Goal: Navigation & Orientation: Find specific page/section

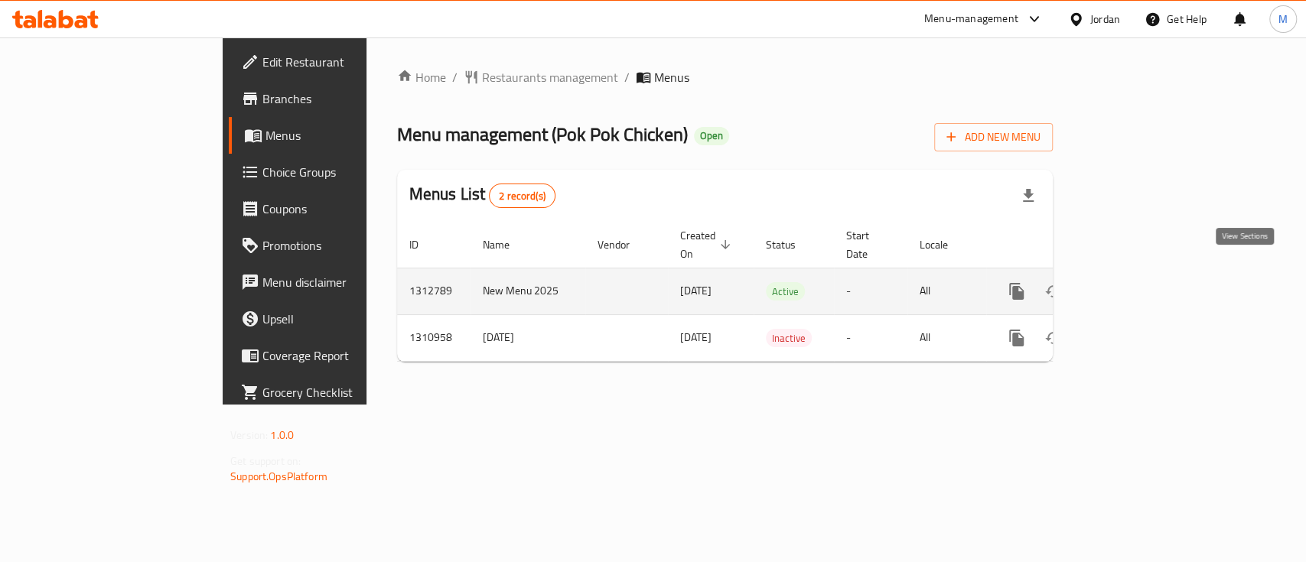
click at [1146, 273] on link "enhanced table" at bounding box center [1127, 291] width 37 height 37
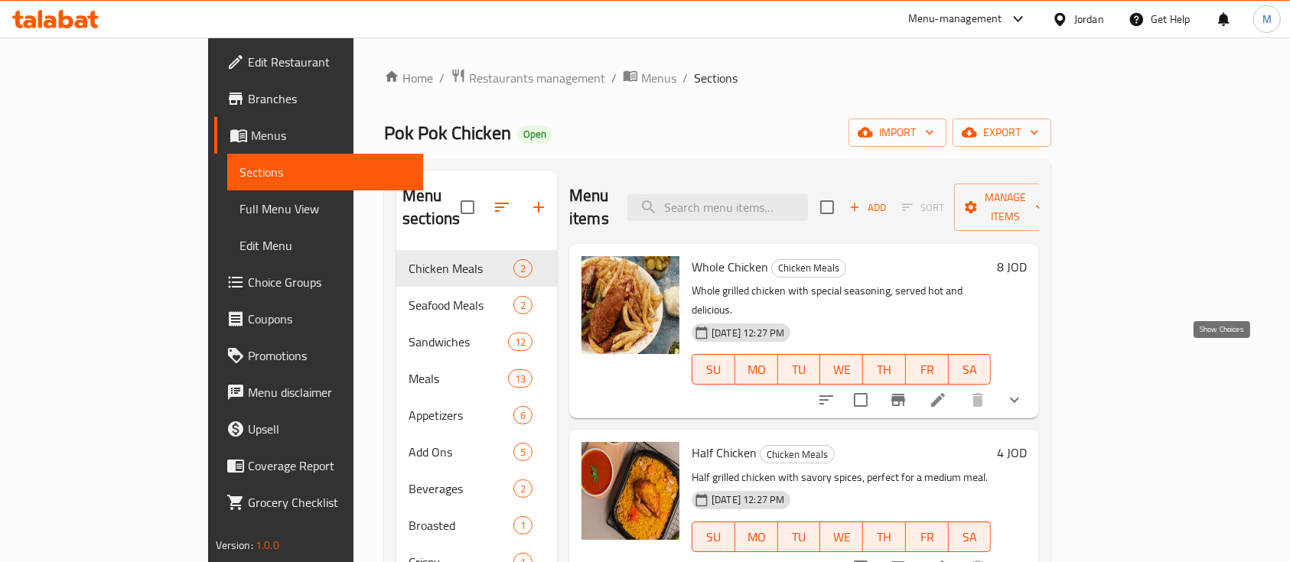
click at [1024, 391] on icon "show more" at bounding box center [1015, 400] width 18 height 18
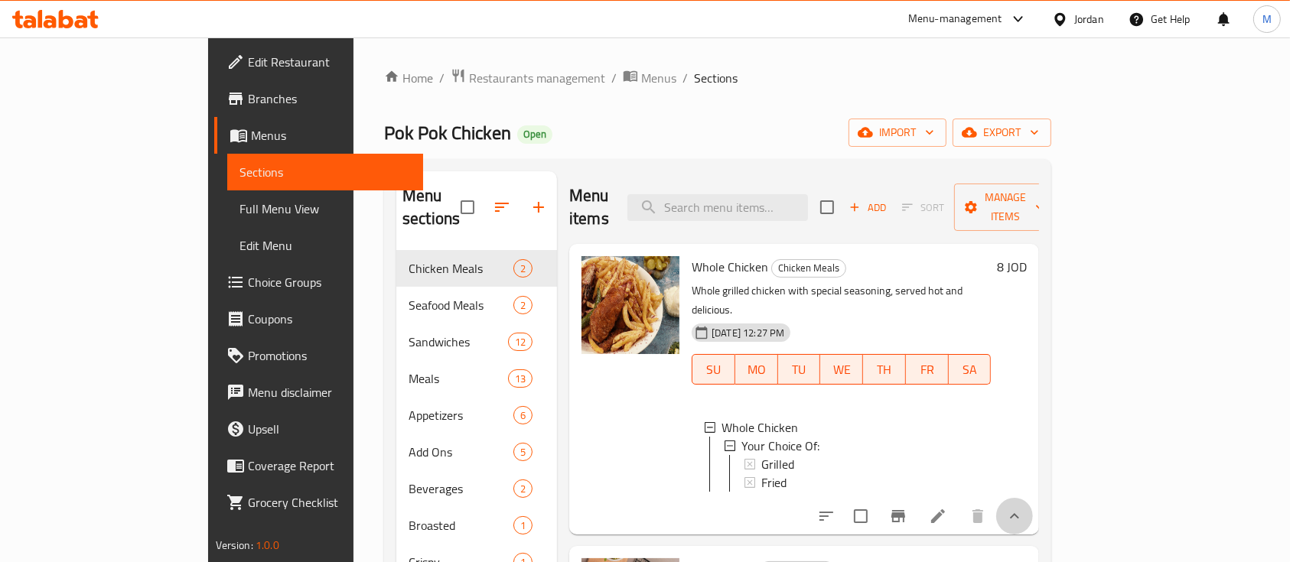
click at [1033, 498] on button "show more" at bounding box center [1014, 516] width 37 height 37
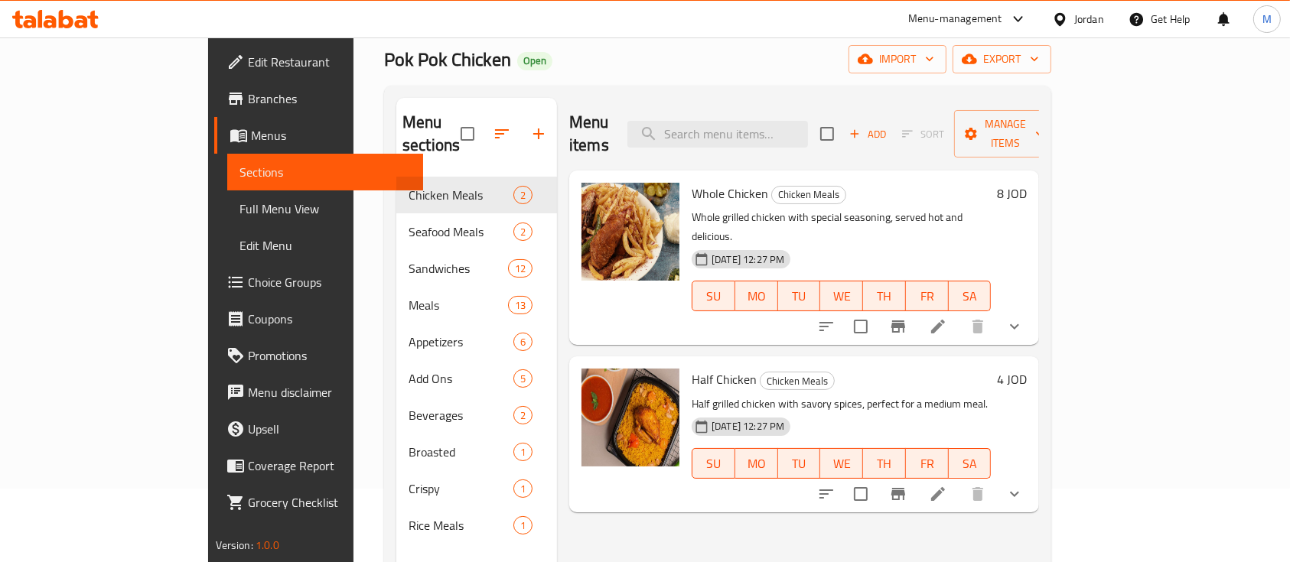
scroll to position [102, 0]
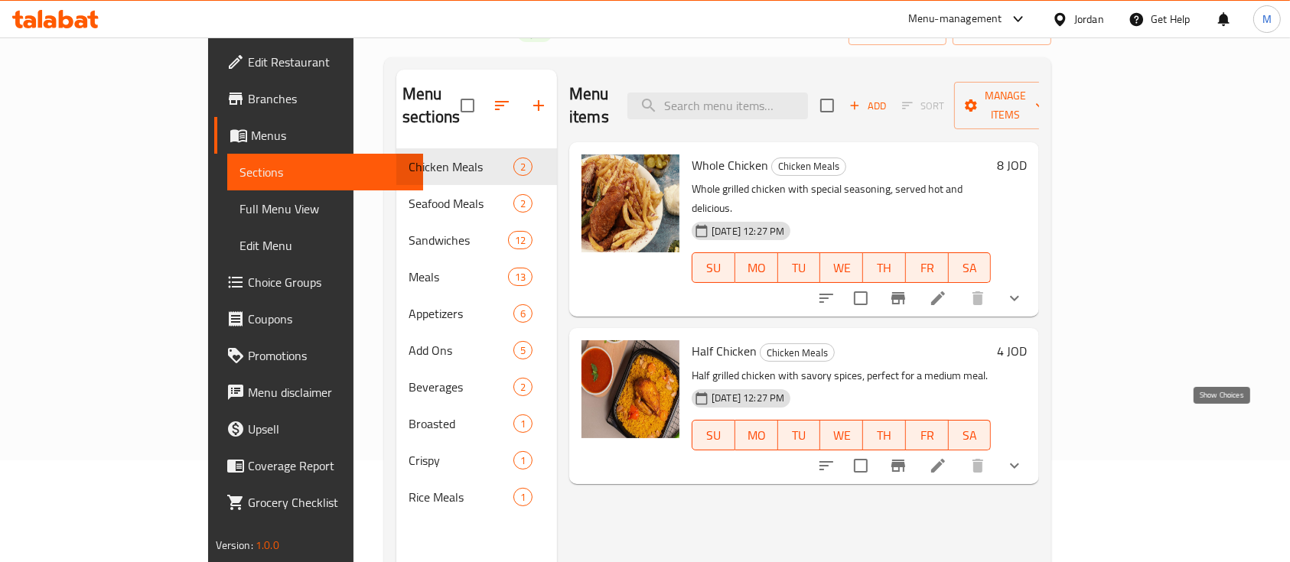
click at [1024, 457] on icon "show more" at bounding box center [1015, 466] width 18 height 18
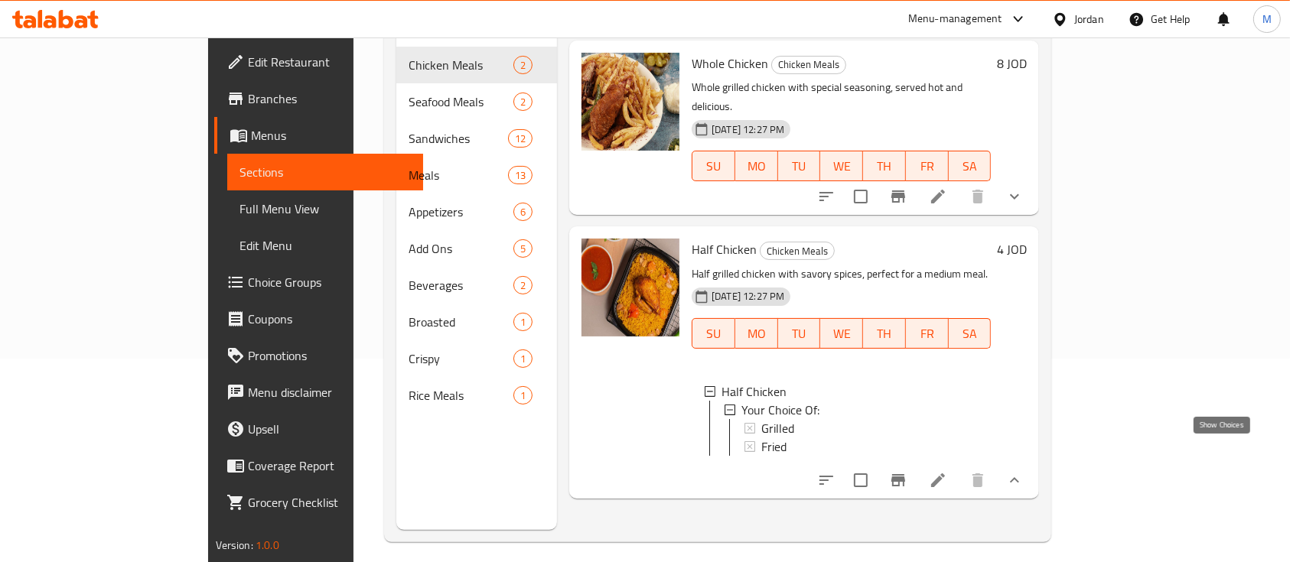
click at [1024, 471] on icon "show more" at bounding box center [1015, 480] width 18 height 18
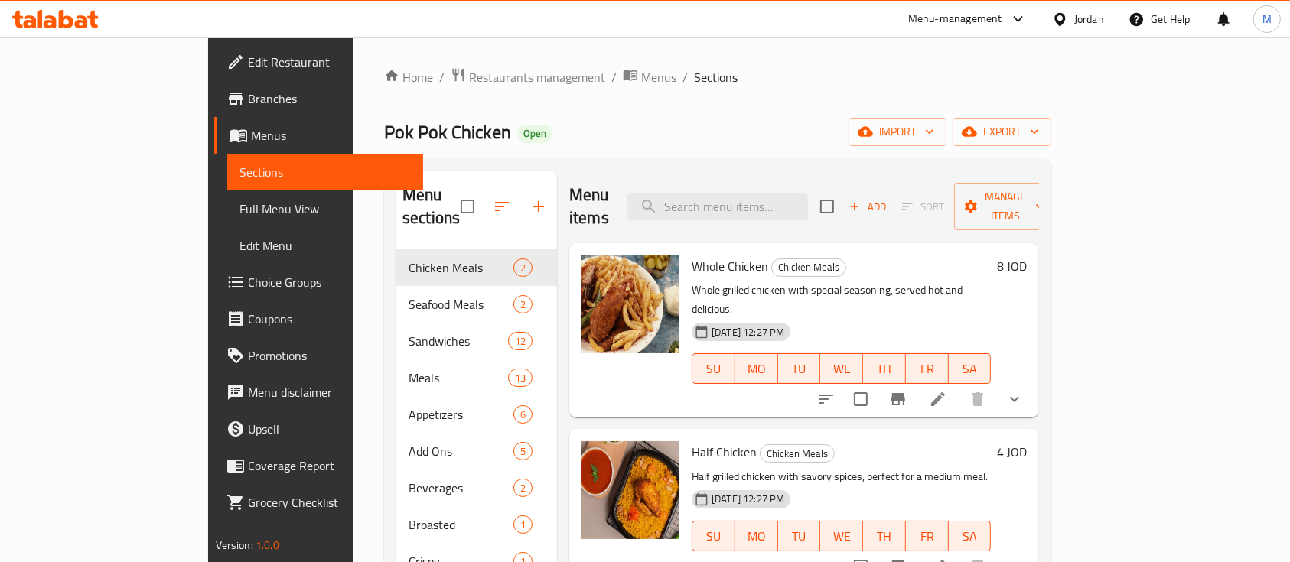
scroll to position [0, 0]
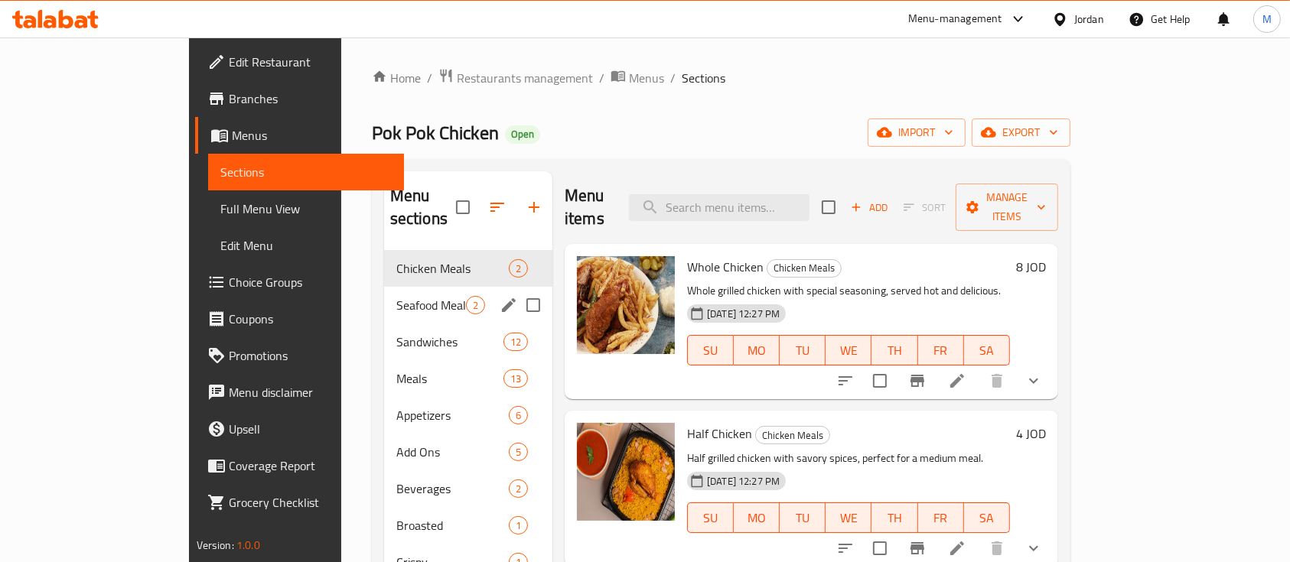
click at [384, 293] on div "Seafood Meals 2" at bounding box center [468, 305] width 168 height 37
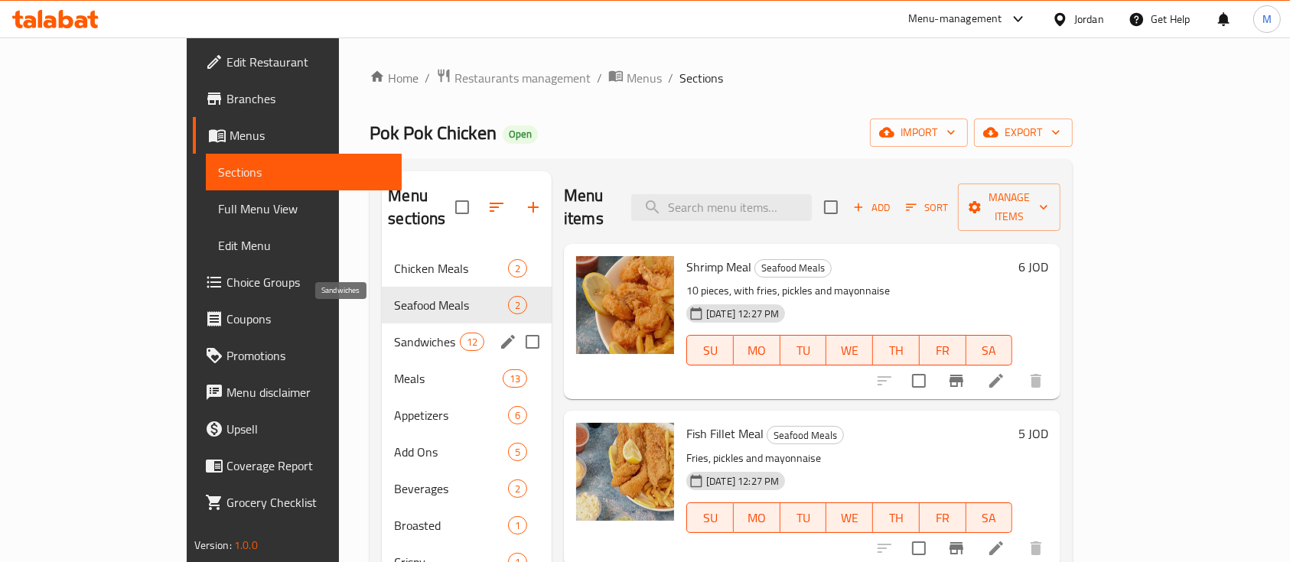
click at [394, 333] on span "Sandwiches" at bounding box center [426, 342] width 65 height 18
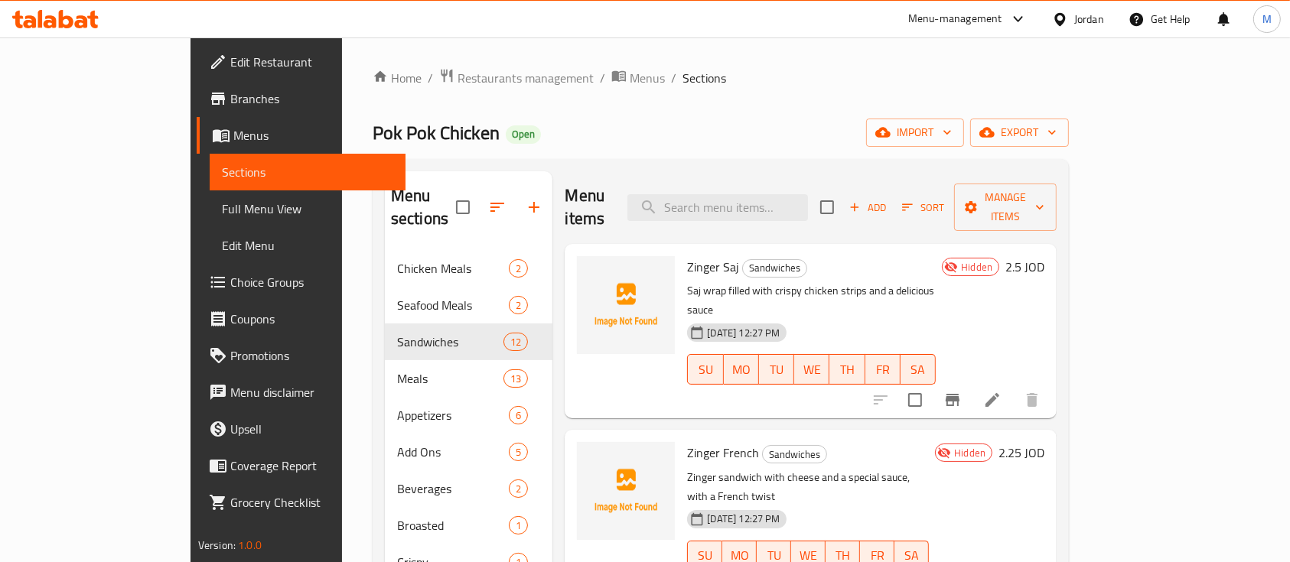
click at [385, 244] on nav "Chicken Meals 2 Seafood Meals 2 Sandwiches 12 Meals 13 Appetizers 6 Add Ons 5 B…" at bounding box center [469, 434] width 168 height 380
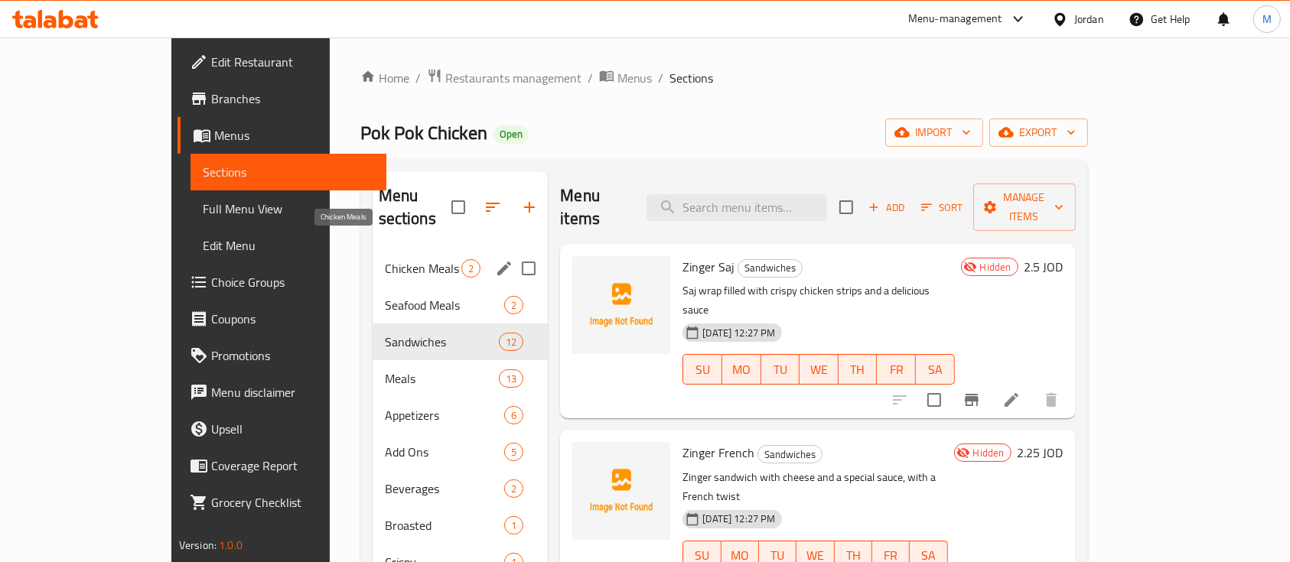
click at [385, 259] on span "Chicken Meals" at bounding box center [423, 268] width 77 height 18
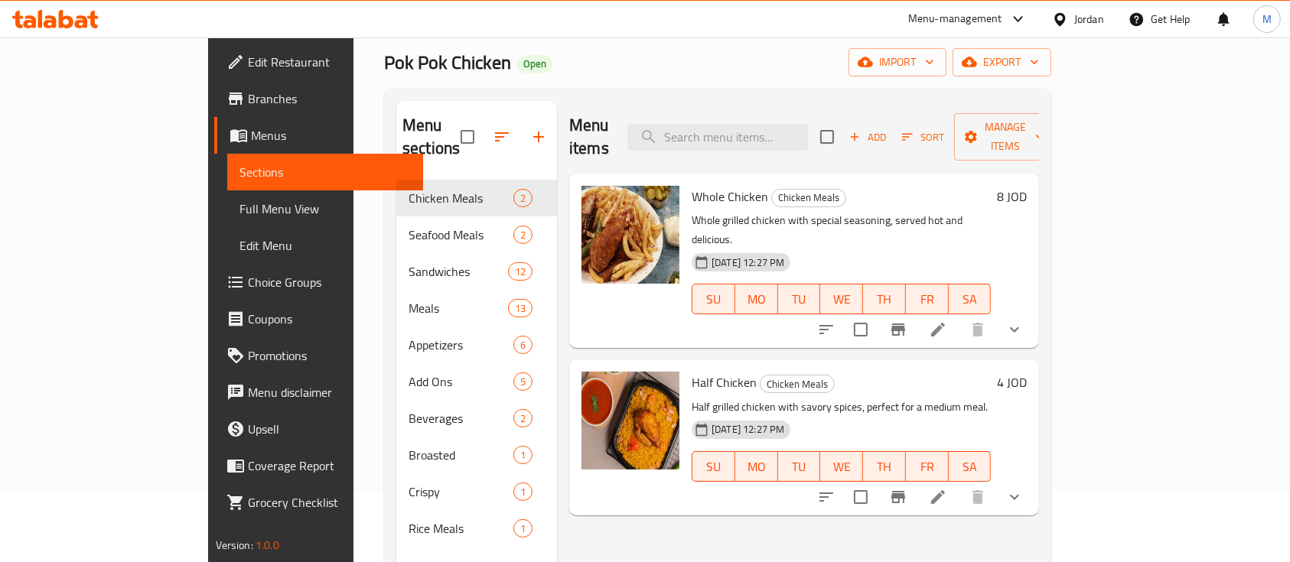
scroll to position [102, 0]
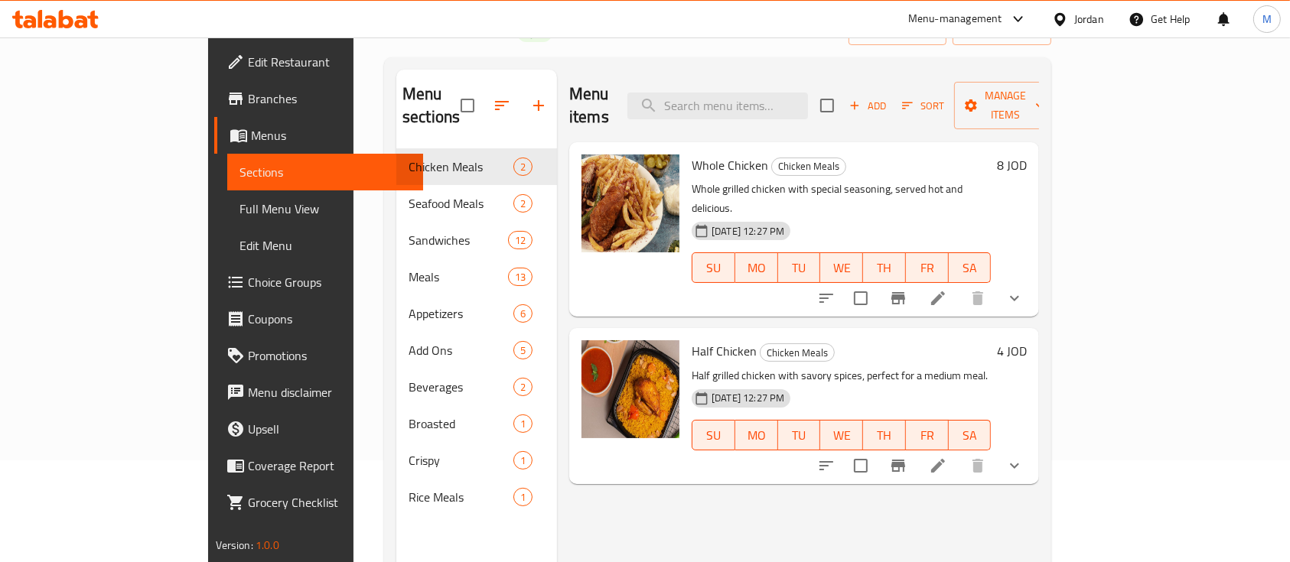
click at [947, 155] on h6 "Whole Chicken Chicken Meals" at bounding box center [841, 165] width 299 height 21
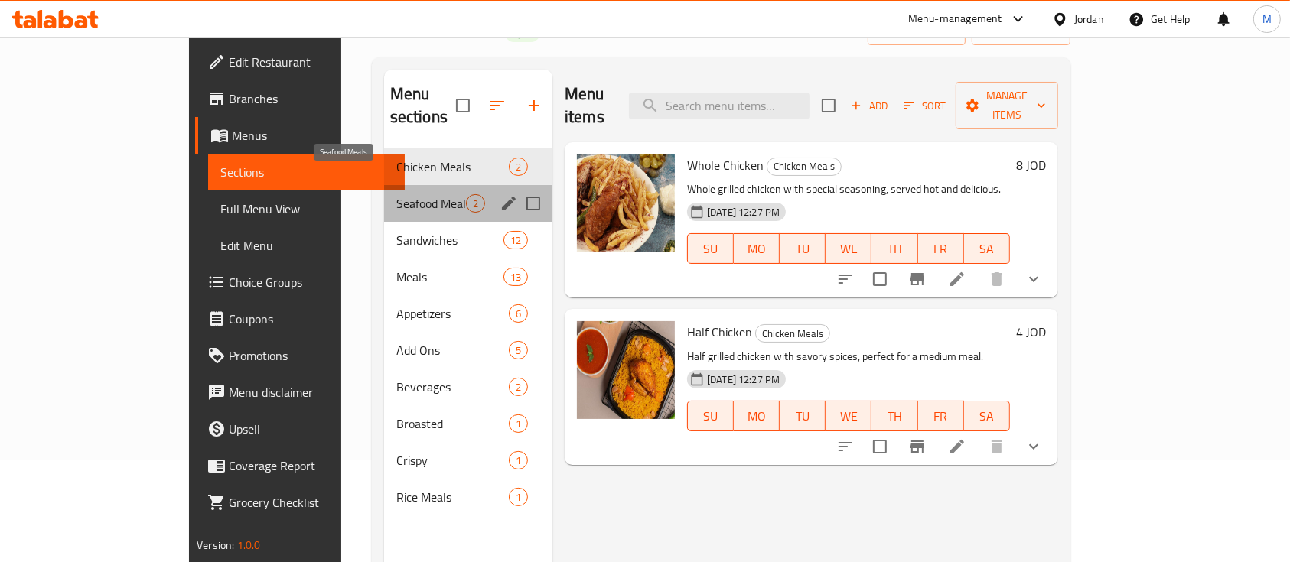
click at [396, 194] on span "Seafood Meals" at bounding box center [431, 203] width 70 height 18
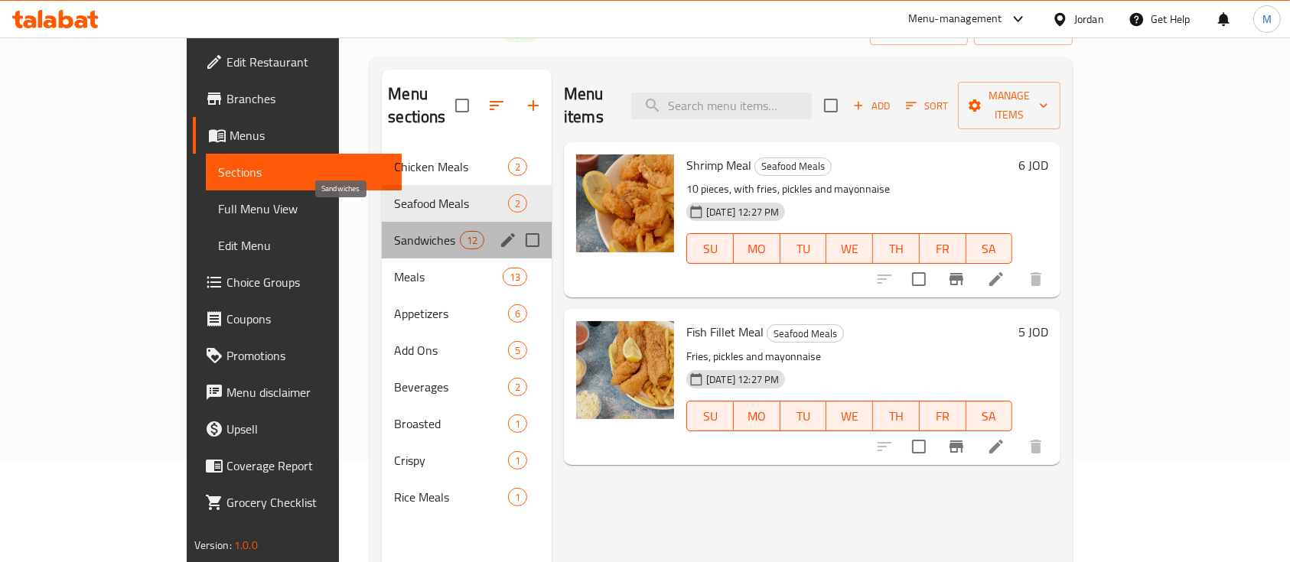
click at [394, 231] on span "Sandwiches" at bounding box center [426, 240] width 65 height 18
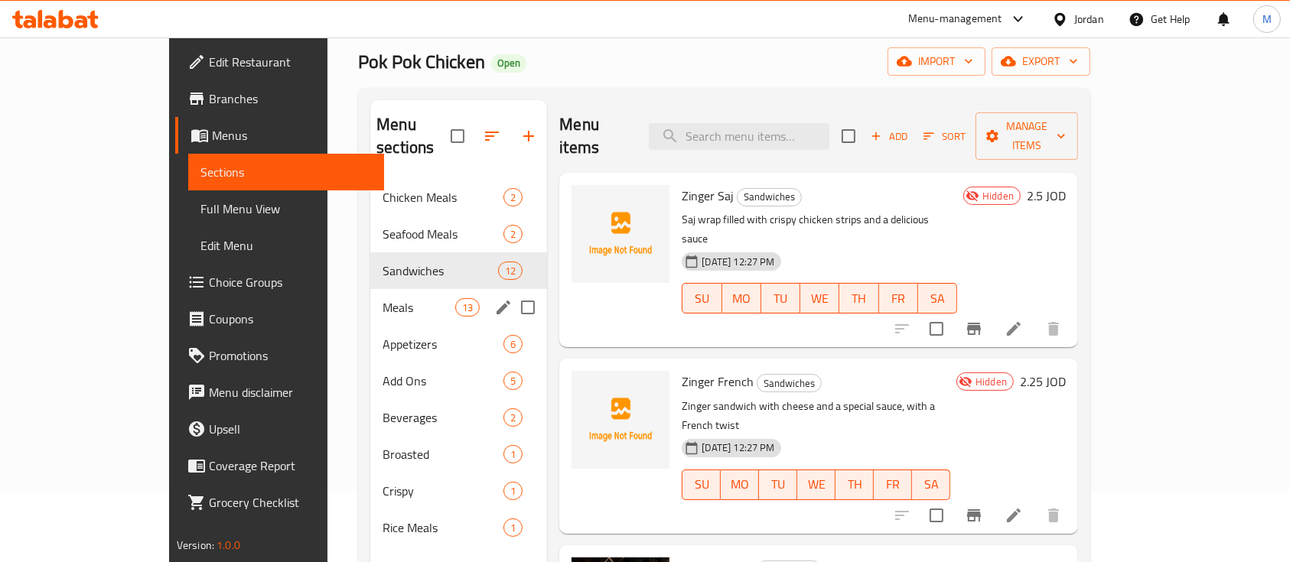
scroll to position [102, 0]
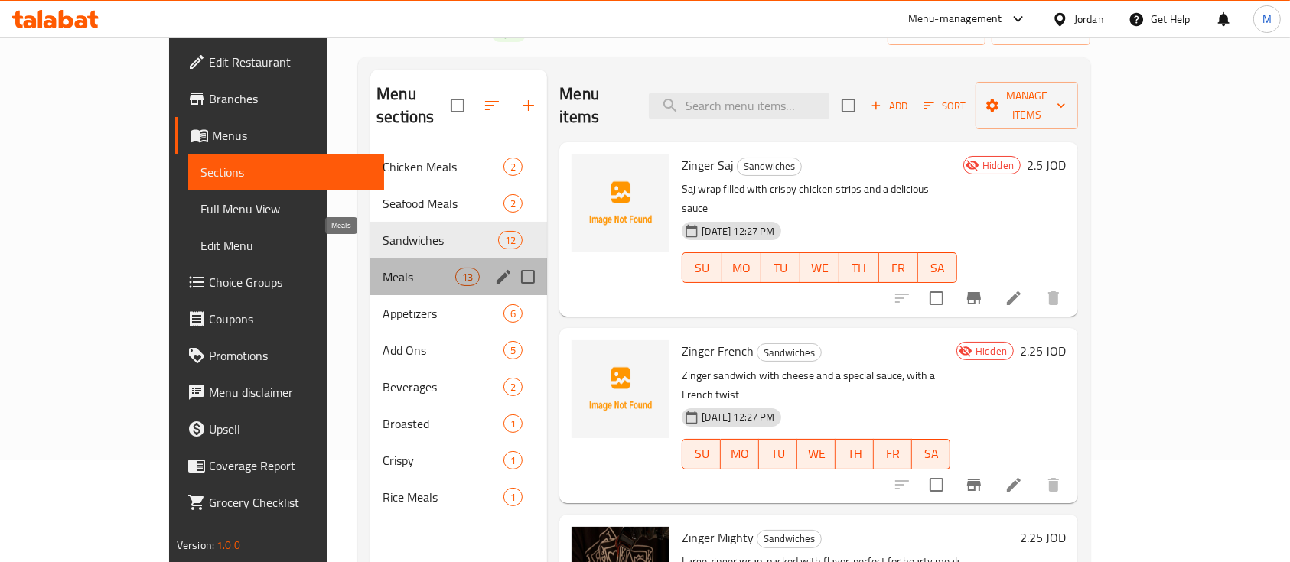
click at [383, 268] on span "Meals" at bounding box center [419, 277] width 73 height 18
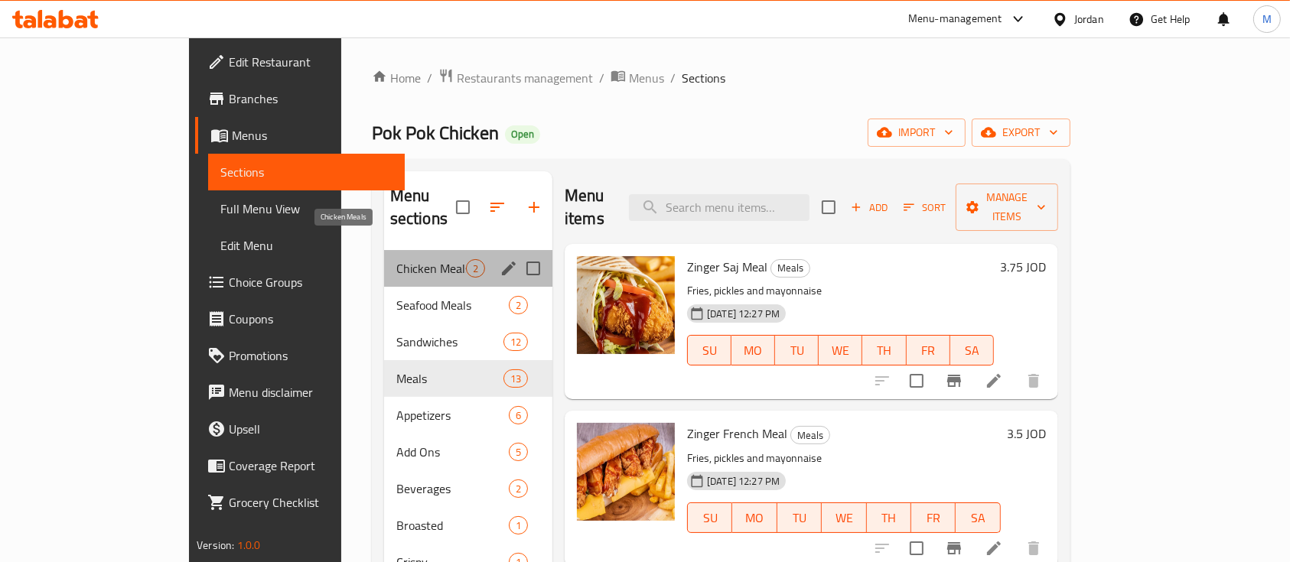
click at [396, 259] on span "Chicken Meals" at bounding box center [431, 268] width 70 height 18
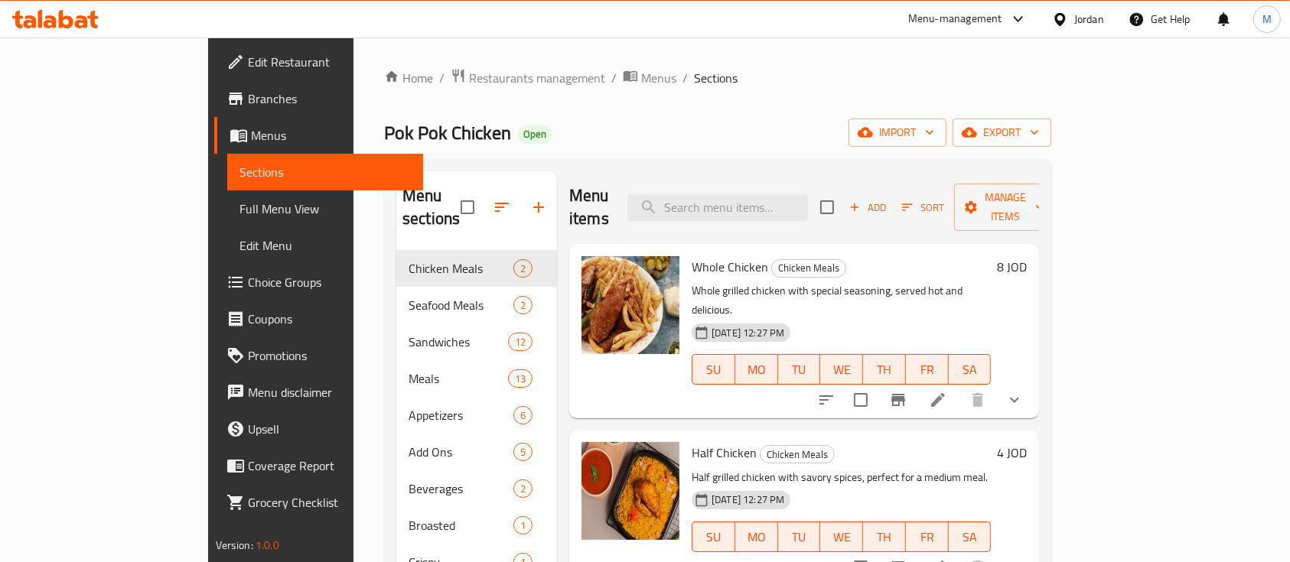
click at [752, 137] on div "Pok Pok Chicken Open import export" at bounding box center [717, 133] width 667 height 28
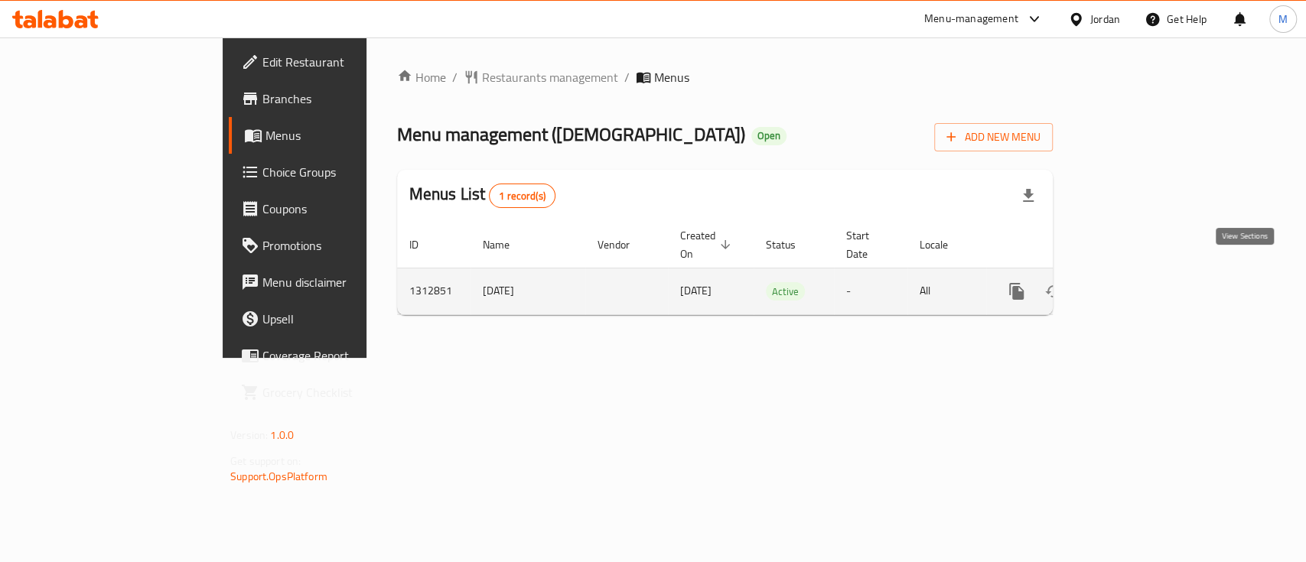
click at [1146, 279] on link "enhanced table" at bounding box center [1127, 291] width 37 height 37
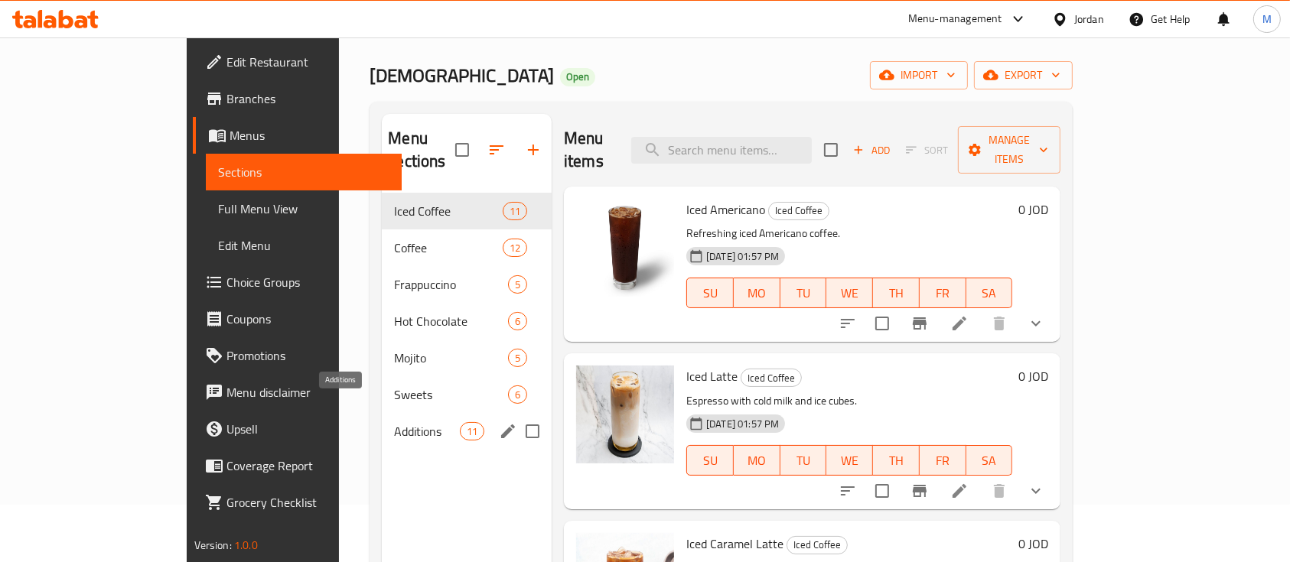
scroll to position [102, 0]
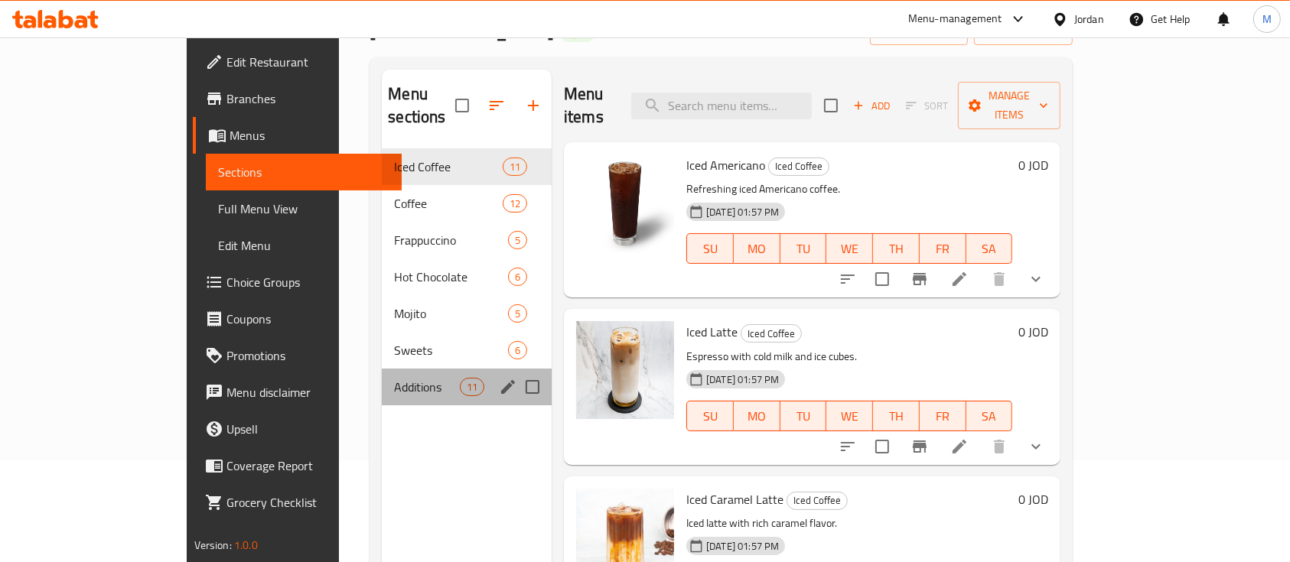
click at [382, 373] on div "Additions 11" at bounding box center [467, 387] width 170 height 37
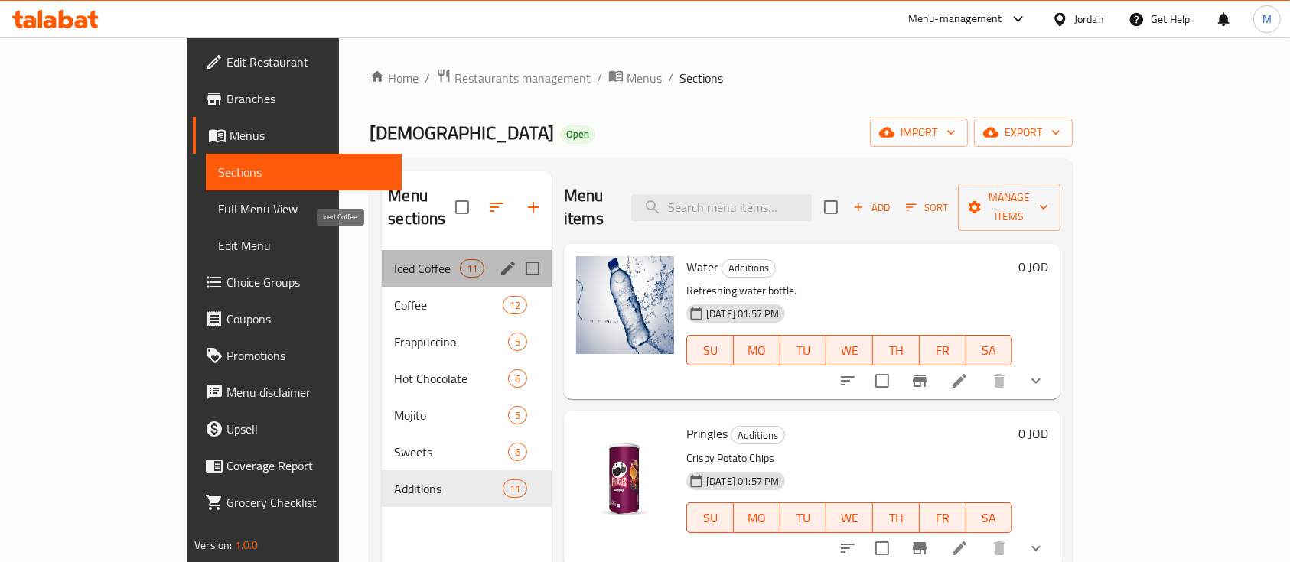
click at [394, 259] on span "Iced Coffee" at bounding box center [426, 268] width 65 height 18
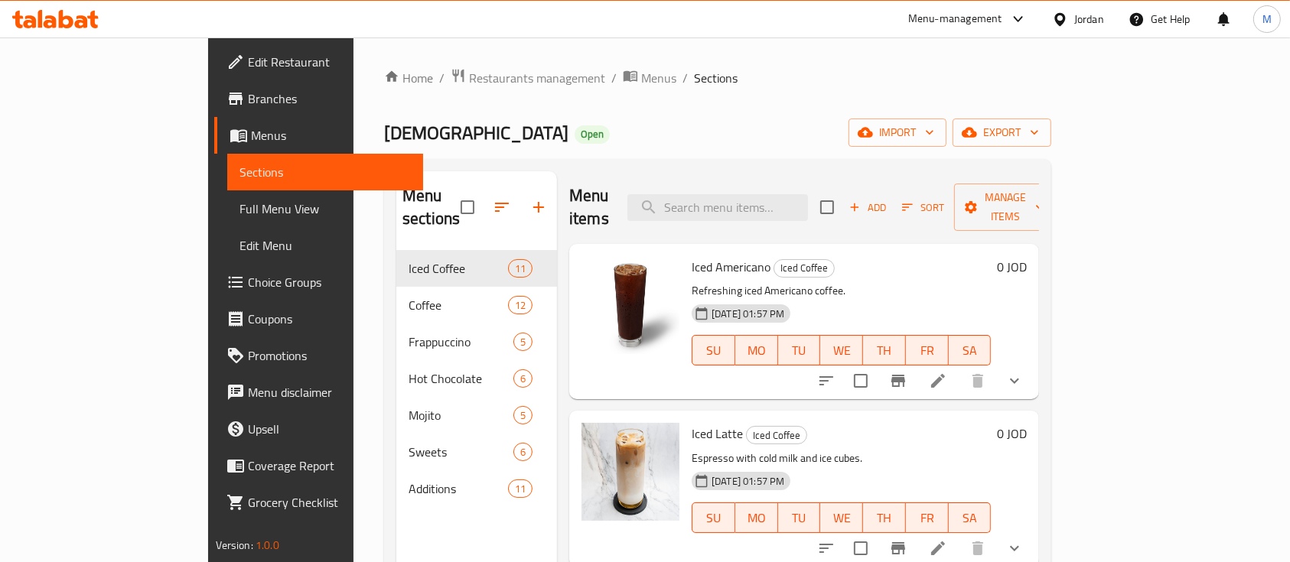
click at [765, 101] on div "Home / Restaurants management / Menus / Sections Charisma Open import export Me…" at bounding box center [717, 407] width 667 height 678
